Goal: Task Accomplishment & Management: Use online tool/utility

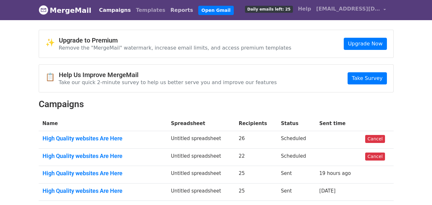
click at [168, 12] on link "Reports" at bounding box center [182, 10] width 28 height 13
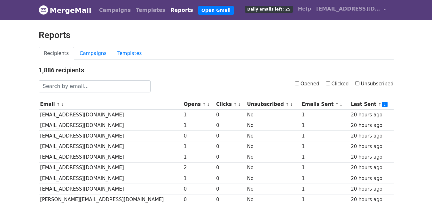
click at [168, 12] on link "Reports" at bounding box center [182, 10] width 28 height 13
click at [334, 84] on label "Clicked" at bounding box center [337, 83] width 23 height 7
click at [330, 84] on input "Clicked" at bounding box center [328, 83] width 4 height 4
checkbox input "true"
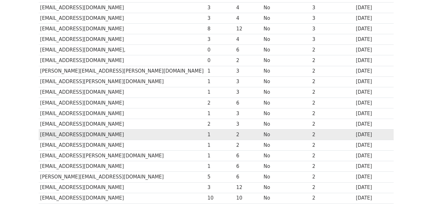
scroll to position [316, 0]
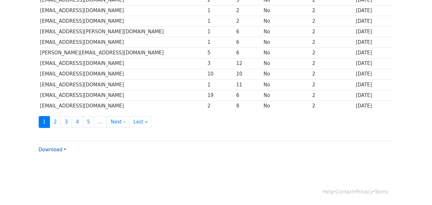
click at [58, 147] on link "Download" at bounding box center [52, 150] width 27 height 6
click at [55, 170] on link "Excel" at bounding box center [64, 172] width 51 height 10
